Goal: Check status: Check status

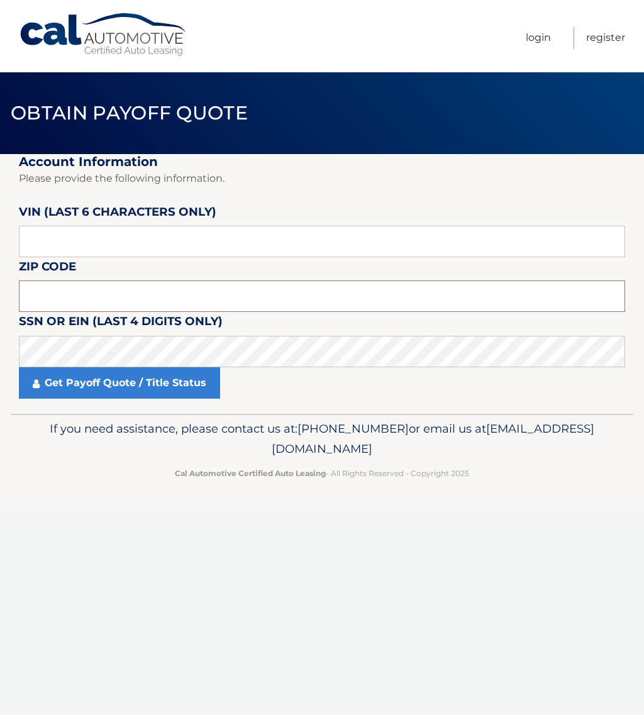
click at [62, 298] on input "text" at bounding box center [322, 296] width 606 height 31
drag, startPoint x: 36, startPoint y: 289, endPoint x: 43, endPoint y: 293, distance: 7.9
click at [37, 289] on input "text" at bounding box center [322, 296] width 606 height 31
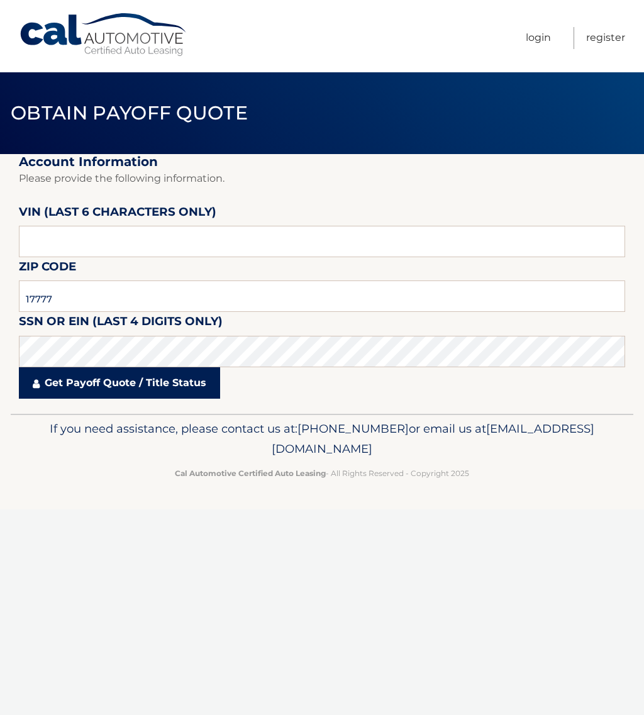
click at [81, 384] on link "Get Payoff Quote / Title Status" at bounding box center [119, 382] width 201 height 31
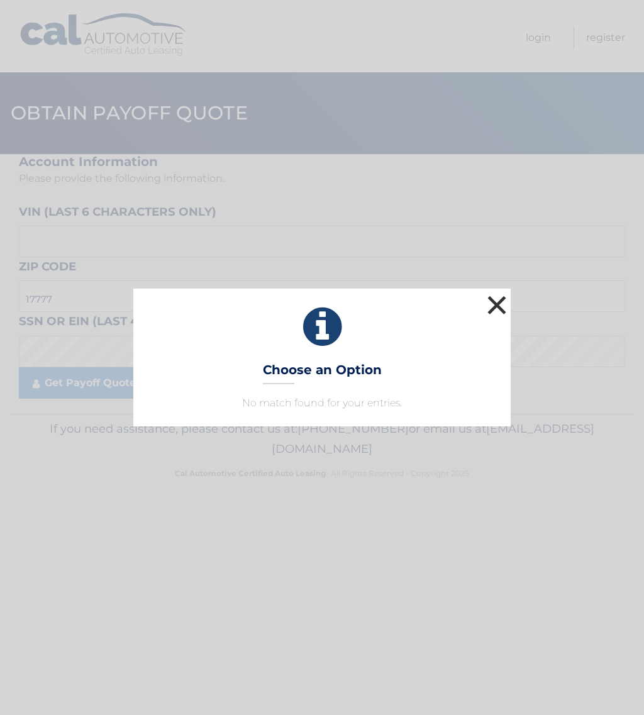
click at [500, 303] on button "×" at bounding box center [496, 305] width 25 height 25
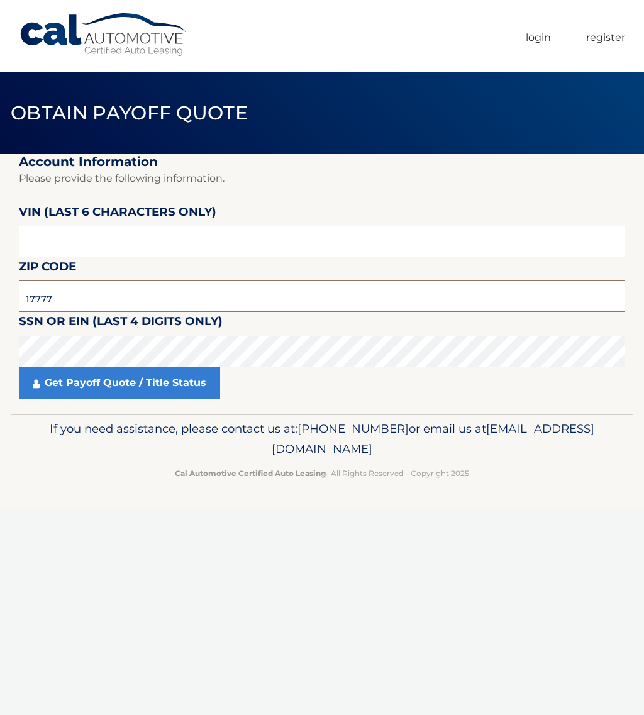
drag, startPoint x: 53, startPoint y: 299, endPoint x: 42, endPoint y: 301, distance: 10.9
click at [42, 301] on input "17777" at bounding box center [322, 296] width 606 height 31
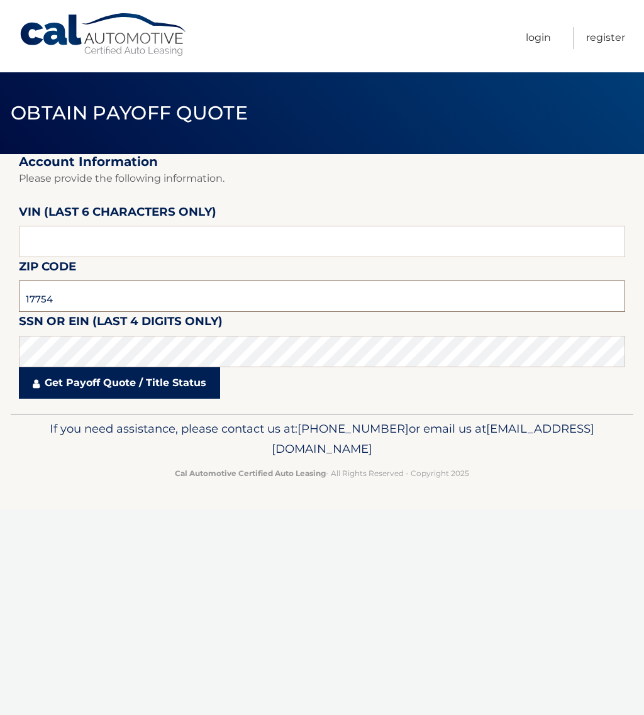
type input "17754"
click at [112, 382] on link "Get Payoff Quote / Title Status" at bounding box center [119, 382] width 201 height 31
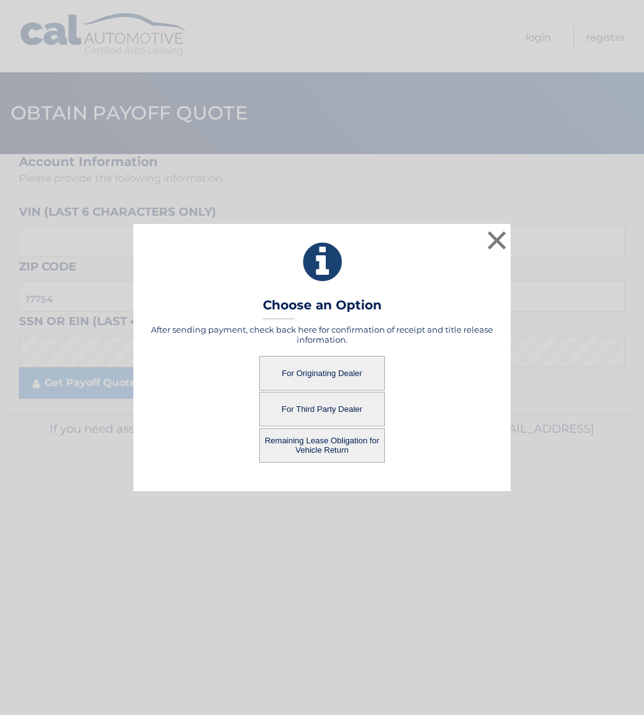
click at [319, 370] on button "For Originating Dealer" at bounding box center [322, 373] width 126 height 35
click at [319, 375] on button "For Originating Dealer" at bounding box center [322, 373] width 126 height 35
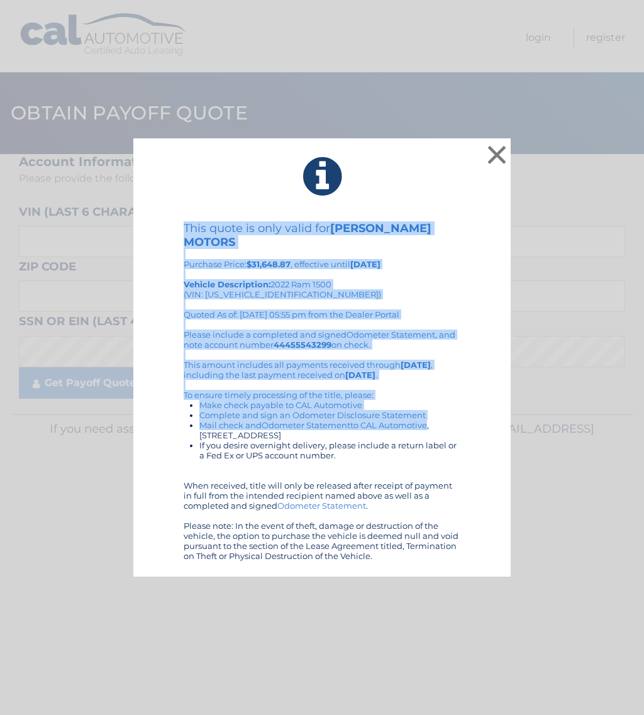
drag, startPoint x: 216, startPoint y: 165, endPoint x: 427, endPoint y: 428, distance: 336.6
click at [427, 428] on div "× This quote is only valid for VANCAMPEN MOTORS Purchase Price: $31,648.87 , ef…" at bounding box center [321, 357] width 377 height 439
drag, startPoint x: 382, startPoint y: 562, endPoint x: 183, endPoint y: 137, distance: 470.0
click at [183, 137] on div "× This quote is only valid for VANCAMPEN MOTORS Purchase Price: $31,648.87 , ef…" at bounding box center [322, 357] width 644 height 715
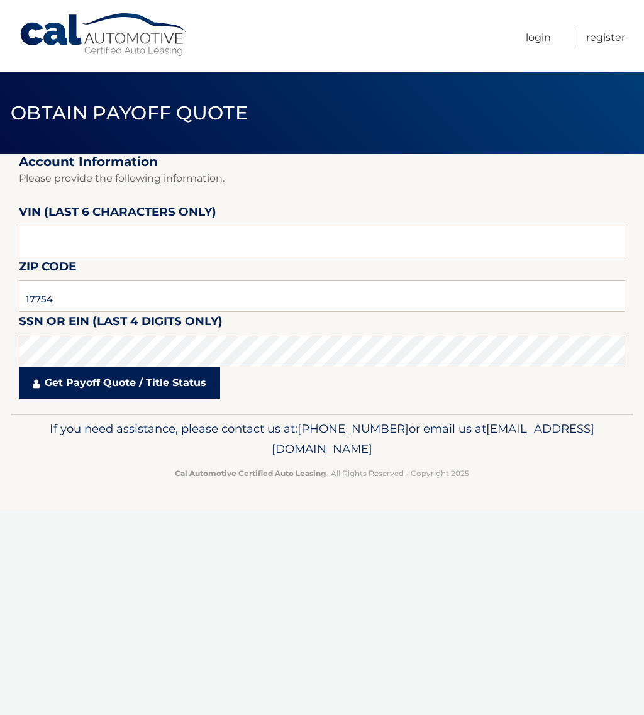
click at [130, 381] on link "Get Payoff Quote / Title Status" at bounding box center [119, 382] width 201 height 31
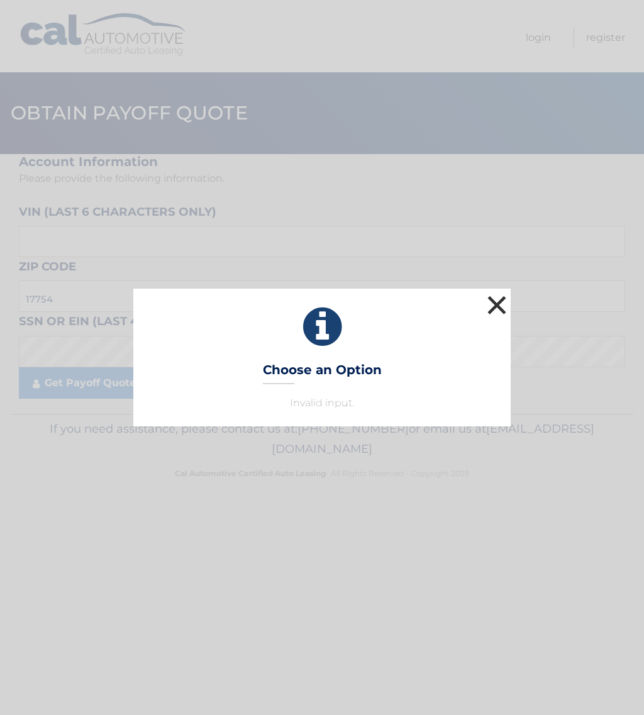
click at [494, 299] on button "×" at bounding box center [496, 305] width 25 height 25
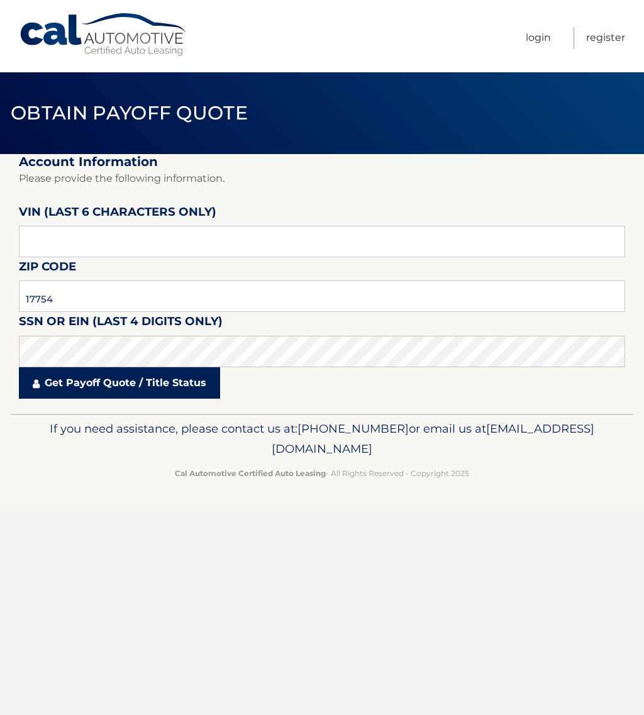
click at [111, 382] on link "Get Payoff Quote / Title Status" at bounding box center [119, 382] width 201 height 31
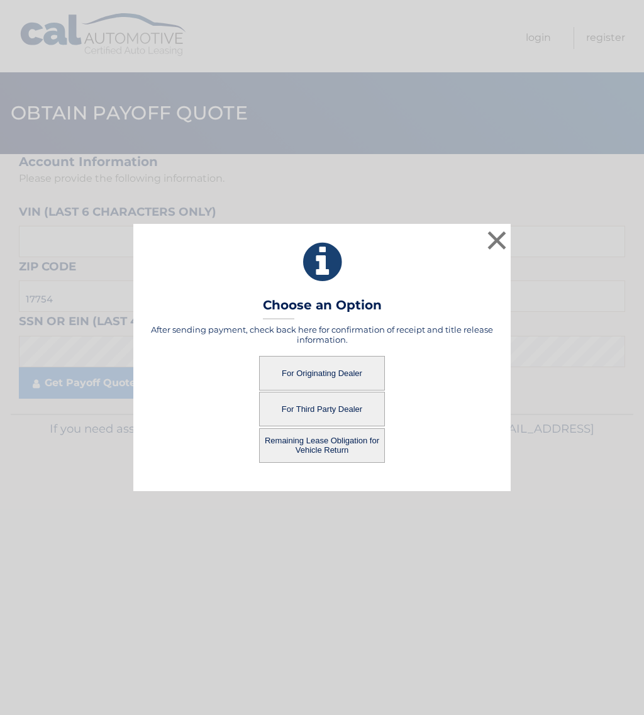
click at [323, 370] on button "For Originating Dealer" at bounding box center [322, 373] width 126 height 35
click at [321, 375] on button "For Originating Dealer" at bounding box center [322, 373] width 126 height 35
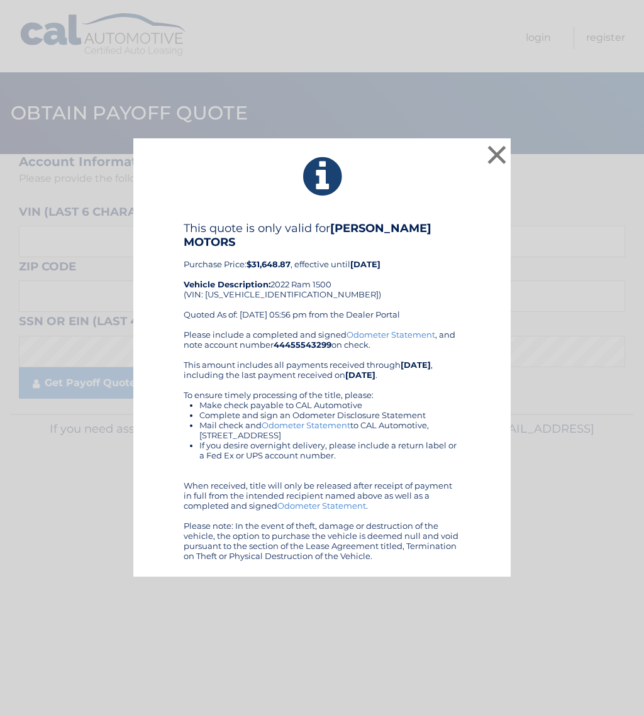
drag, startPoint x: 374, startPoint y: 558, endPoint x: 288, endPoint y: 180, distance: 387.7
click at [288, 180] on div "× This quote is only valid for [PERSON_NAME] MOTORS Purchase Price: $31,648.87 …" at bounding box center [321, 357] width 377 height 439
copy div "This quote is only valid for [PERSON_NAME] MOTORS Purchase Price: $31,648.87 , …"
click at [279, 286] on div "This quote is only valid for VANCAMPEN MOTORS Purchase Price: $31,648.87 , effe…" at bounding box center [322, 275] width 277 height 108
click at [311, 505] on link "Odometer Statement" at bounding box center [321, 506] width 89 height 10
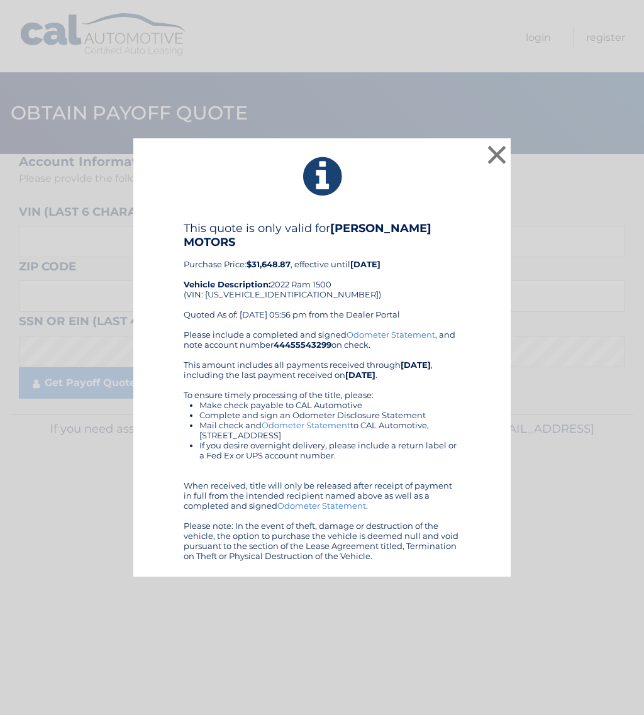
click at [343, 504] on link "Odometer Statement" at bounding box center [321, 506] width 89 height 10
click at [496, 155] on button "×" at bounding box center [496, 154] width 25 height 25
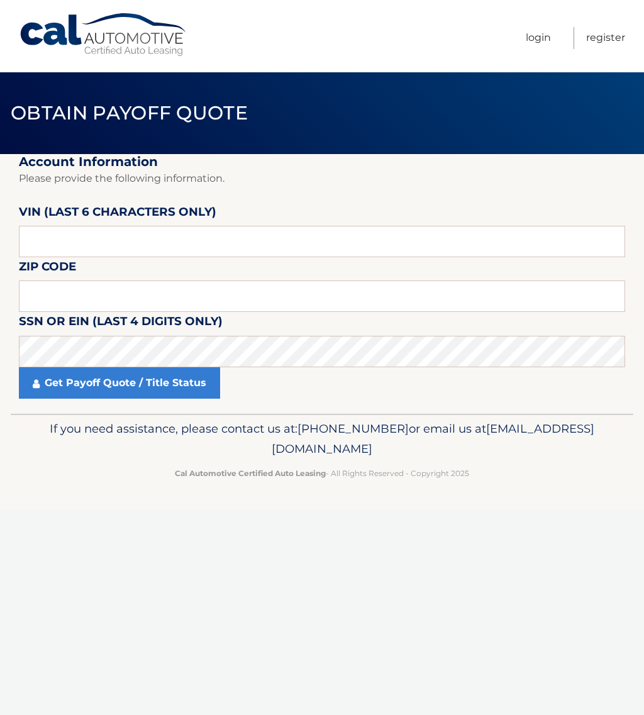
click at [113, 40] on link "Cal Automotive" at bounding box center [104, 35] width 170 height 45
